Goal: Find specific page/section: Find specific page/section

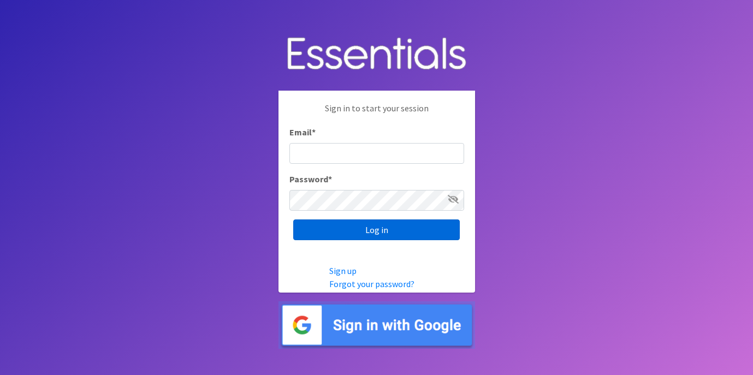
type input "ops@giftsfromliam.org"
click at [391, 224] on input "Log in" at bounding box center [376, 229] width 167 height 21
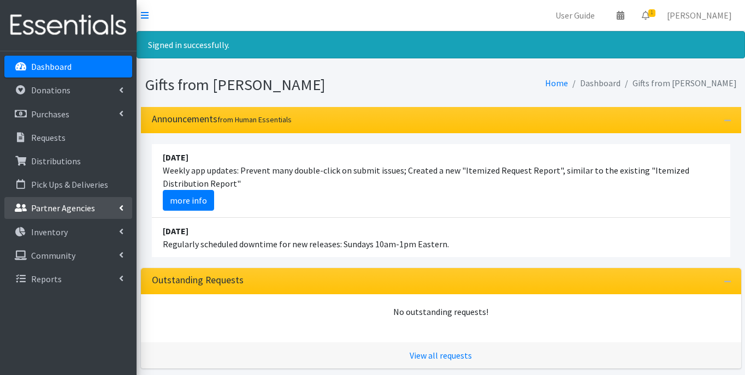
click at [43, 203] on p "Partner Agencies" at bounding box center [63, 208] width 64 height 11
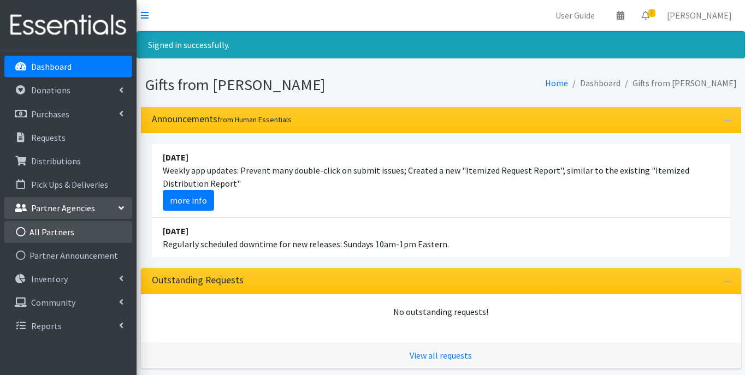
click at [46, 236] on link "All Partners" at bounding box center [68, 232] width 128 height 22
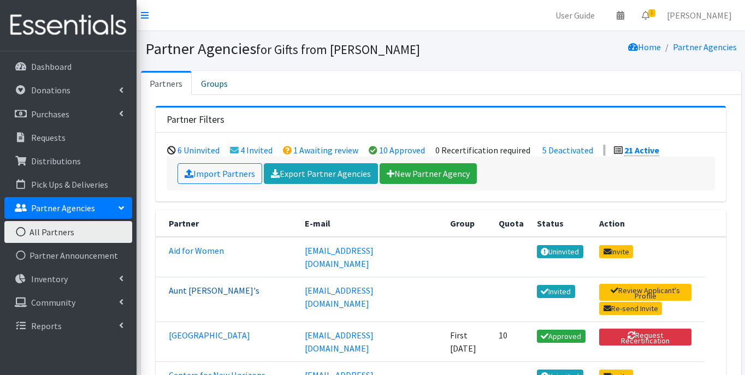
click at [191, 285] on link "Aunt [PERSON_NAME]'s" at bounding box center [214, 290] width 91 height 11
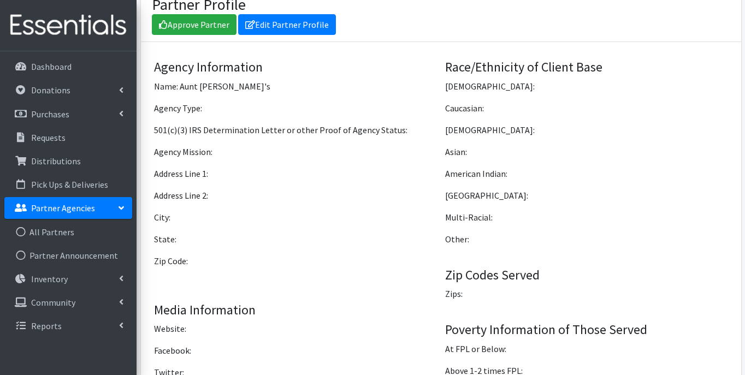
scroll to position [767, 0]
